Goal: Check status

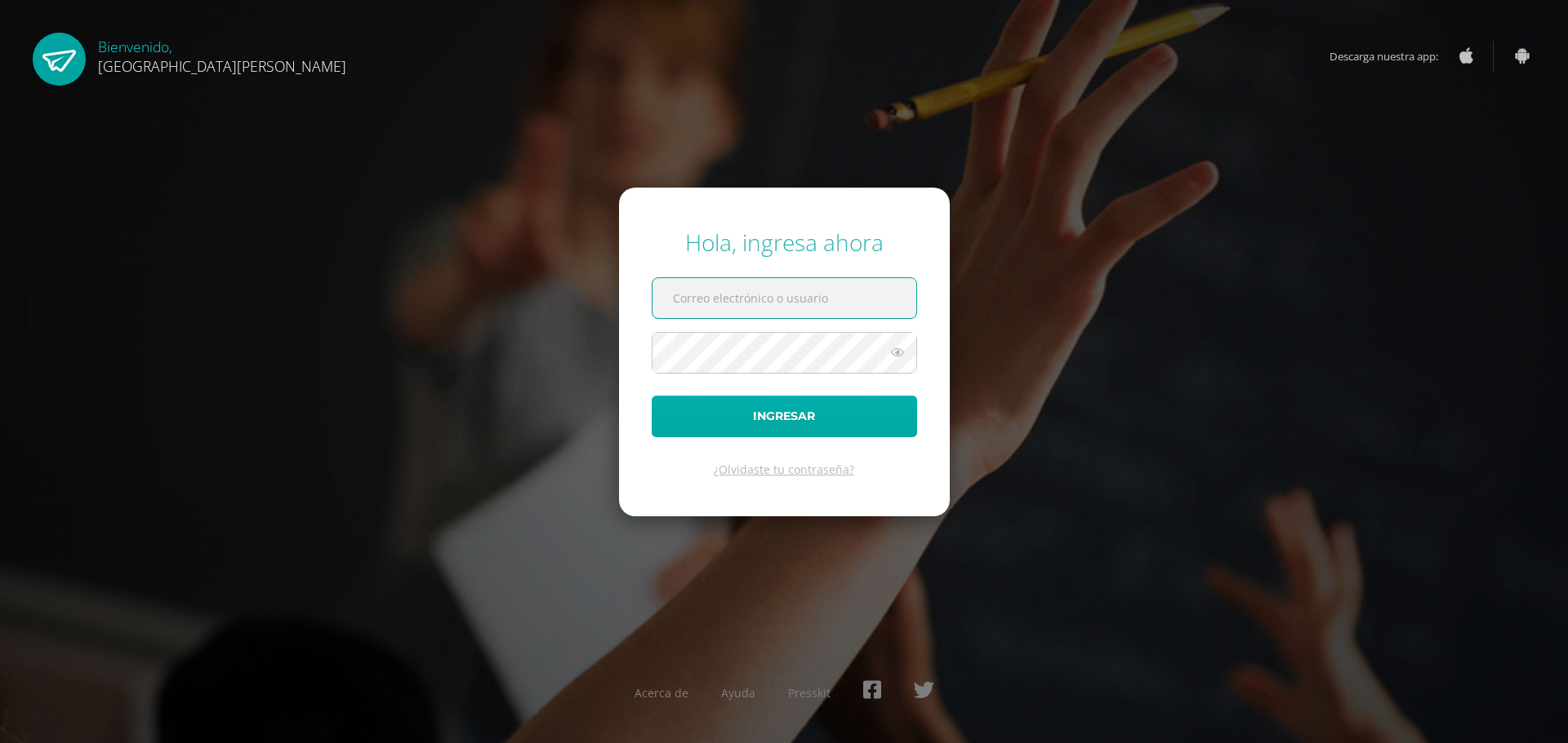
type input "i1101@bilinguesanjuan.edu.gt"
click at [865, 425] on button "Ingresar" at bounding box center [784, 417] width 265 height 42
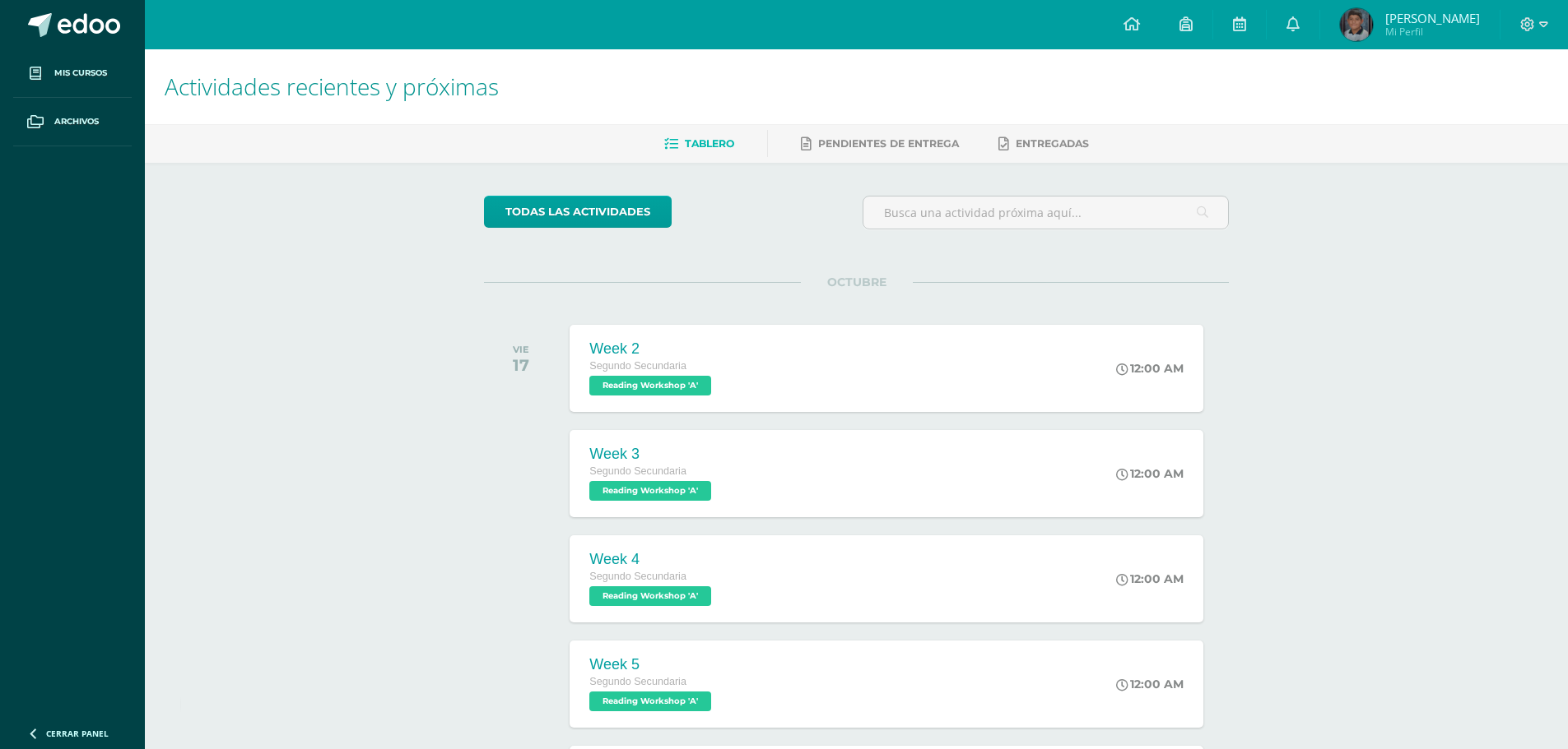
click at [1447, 45] on link "Omar André Mi Perfil" at bounding box center [1410, 24] width 180 height 50
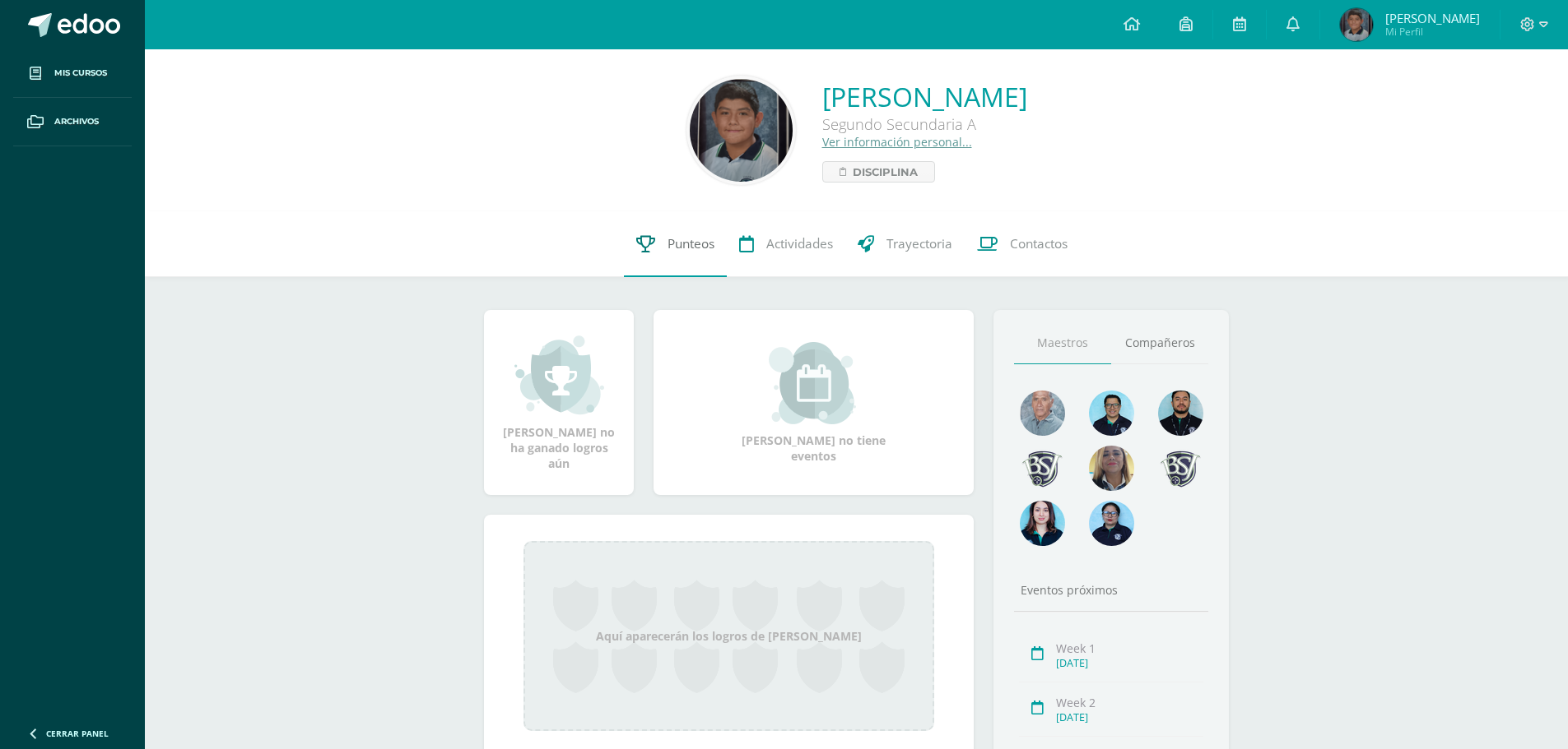
click at [715, 252] on link "Punteos" at bounding box center [675, 244] width 103 height 66
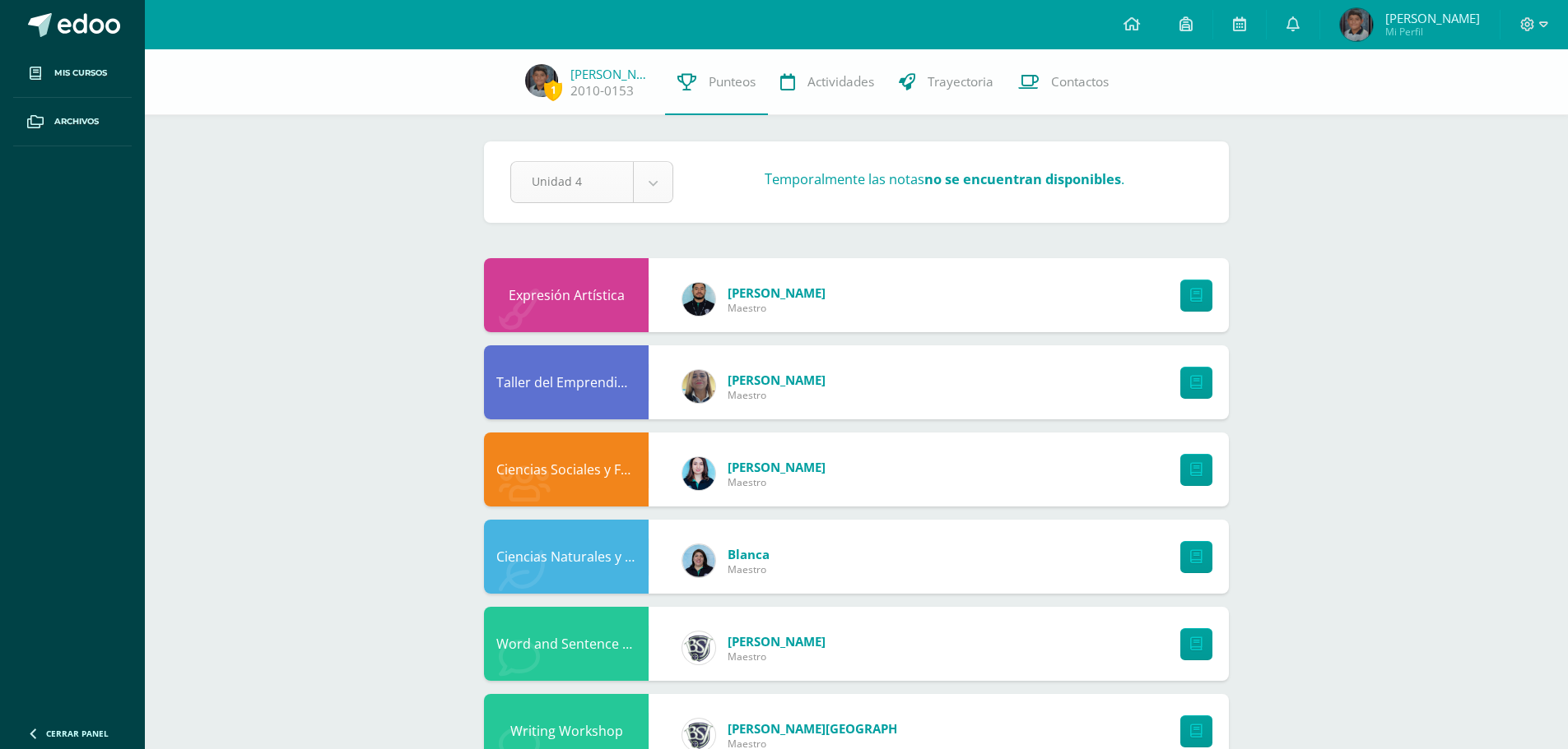
click at [617, 167] on body "Mis cursos Archivos Cerrar panel Ciencias Naturales y Lab Segundo Secundaria "A…" at bounding box center [784, 749] width 1568 height 1499
click at [799, 134] on body "Mis cursos Archivos Cerrar panel Ciencias Naturales y Lab Segundo Secundaria "A…" at bounding box center [784, 749] width 1568 height 1499
